Goal: Navigation & Orientation: Go to known website

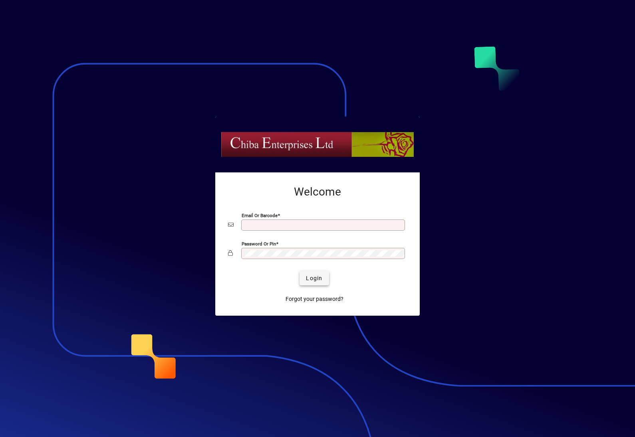
type input "**********"
click at [314, 281] on span "Login" at bounding box center [314, 278] width 16 height 8
